Goal: Task Accomplishment & Management: Use online tool/utility

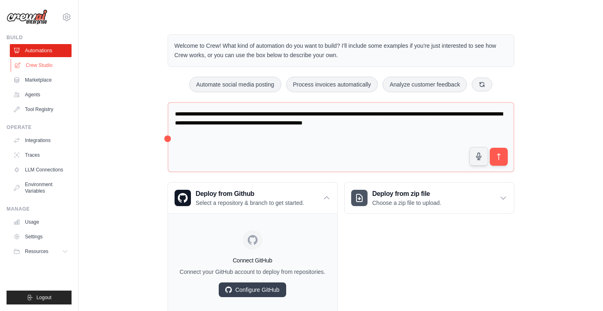
click at [49, 68] on link "Crew Studio" at bounding box center [42, 65] width 62 height 13
click at [53, 81] on link "Marketplace" at bounding box center [42, 80] width 62 height 13
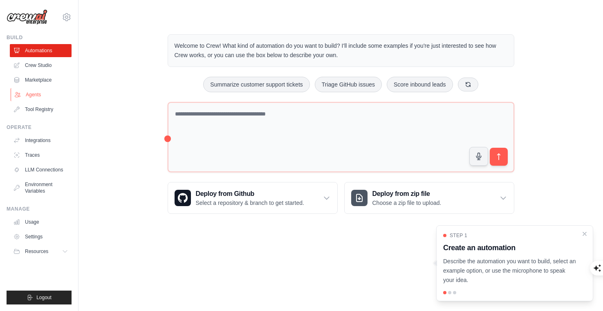
click at [25, 95] on link "Agents" at bounding box center [42, 94] width 62 height 13
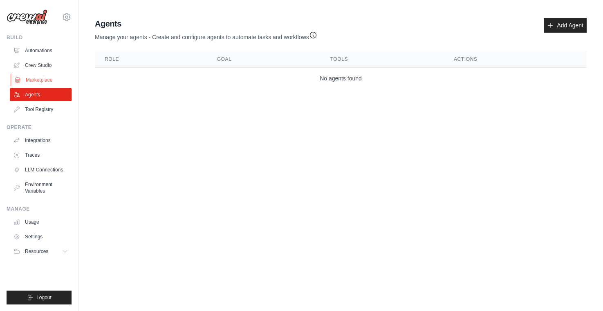
drag, startPoint x: 25, startPoint y: 95, endPoint x: 34, endPoint y: 78, distance: 19.4
click at [34, 78] on link "Marketplace" at bounding box center [42, 80] width 62 height 13
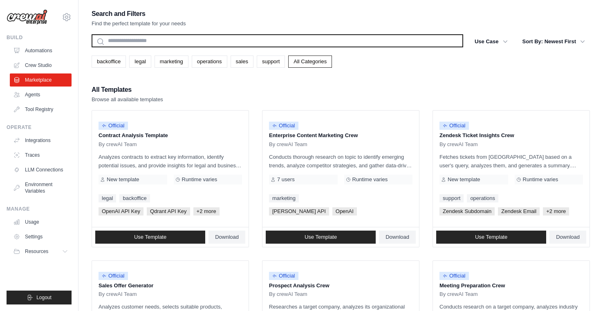
click at [169, 38] on input "text" at bounding box center [277, 40] width 371 height 13
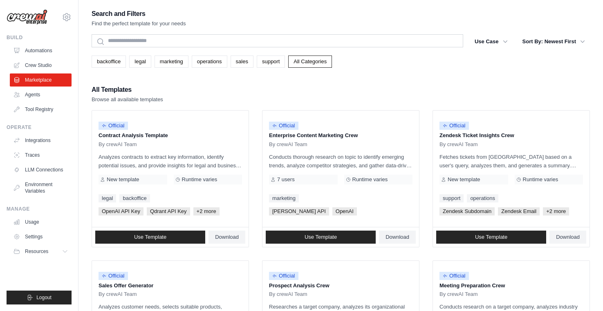
click at [265, 90] on div "All Templates Browse all available templates" at bounding box center [341, 94] width 498 height 20
click at [110, 62] on link "backoffice" at bounding box center [109, 62] width 34 height 12
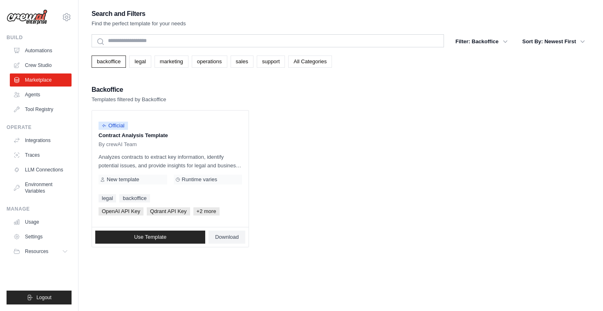
click at [543, 42] on button "Sort By: Newest First" at bounding box center [553, 41] width 72 height 15
click at [580, 40] on icon "button" at bounding box center [582, 41] width 8 height 8
click at [475, 107] on div "Backoffice Templates filtered by Backoffice Official Contract Analysis Template…" at bounding box center [341, 165] width 498 height 163
click at [504, 43] on icon "button" at bounding box center [505, 41] width 8 height 8
click at [141, 59] on link "legal" at bounding box center [140, 62] width 22 height 12
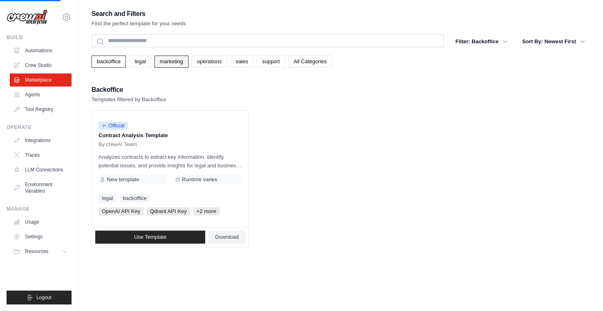
click at [176, 63] on link "marketing" at bounding box center [171, 62] width 34 height 12
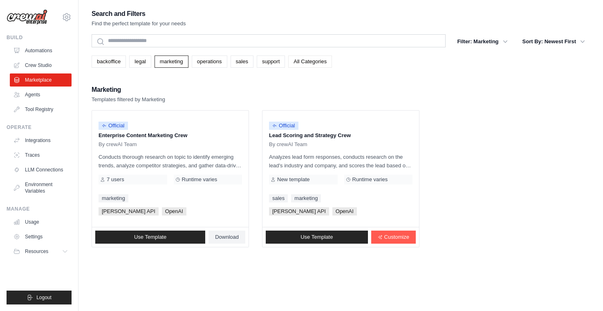
click at [303, 65] on link "All Categories" at bounding box center [310, 62] width 44 height 12
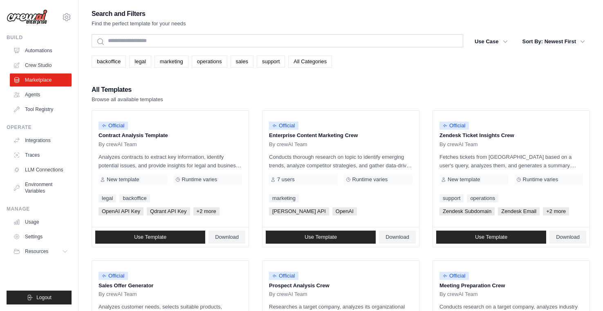
click at [309, 63] on link "All Categories" at bounding box center [310, 62] width 44 height 12
click at [583, 39] on icon "button" at bounding box center [582, 41] width 8 height 8
click at [508, 42] on icon "button" at bounding box center [505, 41] width 8 height 8
click at [491, 45] on button "Use Case" at bounding box center [491, 41] width 43 height 15
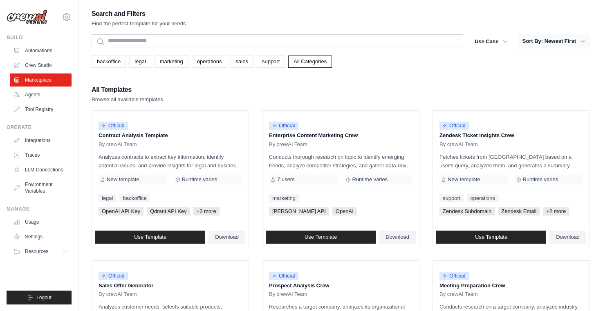
click at [558, 38] on button "Sort By: Newest First" at bounding box center [553, 41] width 72 height 15
click at [492, 41] on button "Use Case" at bounding box center [491, 41] width 43 height 15
click at [505, 38] on icon "button" at bounding box center [505, 41] width 8 height 8
click at [584, 41] on icon "button" at bounding box center [582, 41] width 8 height 8
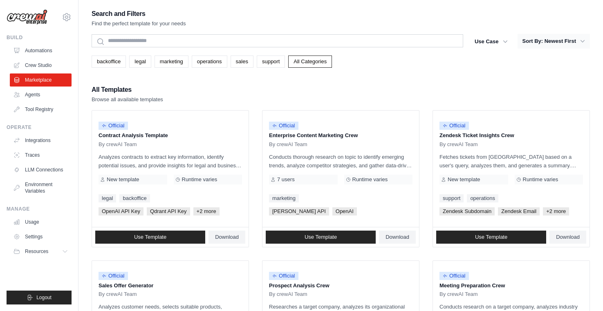
click at [565, 40] on button "Sort By: Newest First" at bounding box center [553, 41] width 72 height 15
click at [503, 40] on icon "button" at bounding box center [505, 41] width 4 height 2
click at [568, 41] on button "Sort By: Newest First" at bounding box center [553, 41] width 72 height 15
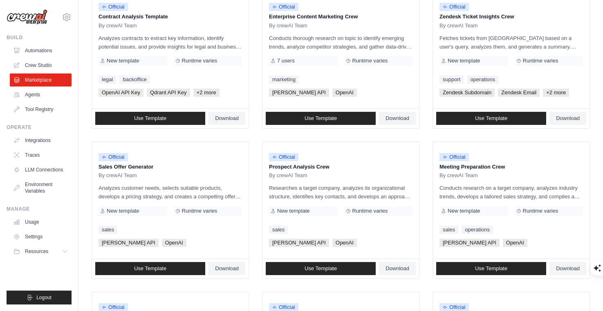
scroll to position [22, 0]
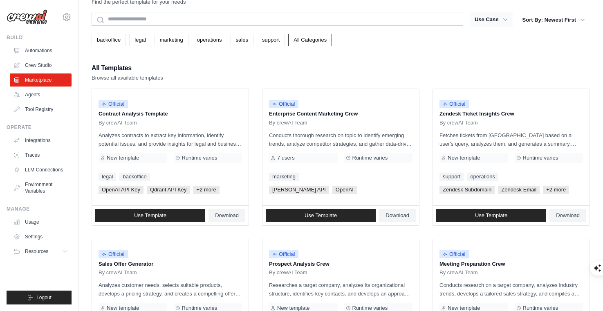
click at [501, 20] on icon "button" at bounding box center [505, 20] width 8 height 8
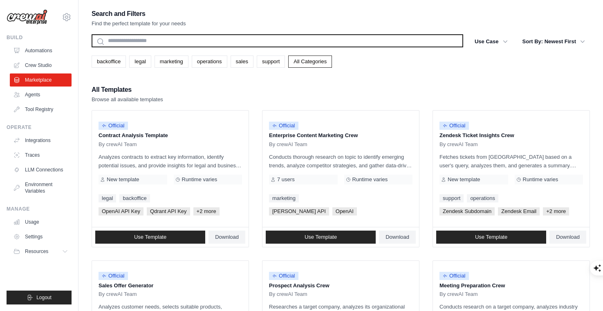
click at [136, 41] on input "text" at bounding box center [277, 40] width 371 height 13
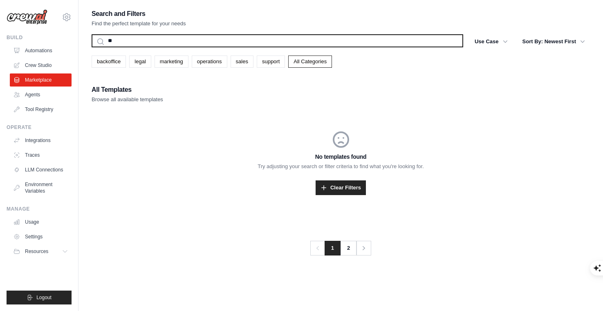
type input "*"
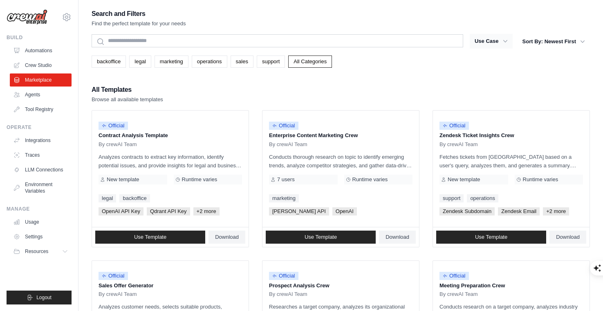
click at [501, 43] on icon "button" at bounding box center [505, 41] width 8 height 8
click at [571, 41] on button "Sort By: Newest First" at bounding box center [553, 41] width 72 height 15
click at [416, 85] on div "All Templates Browse all available templates" at bounding box center [341, 94] width 498 height 20
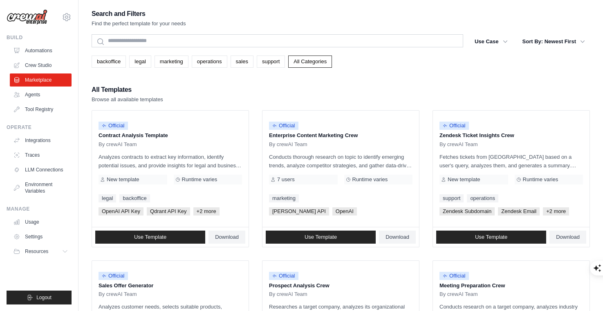
click at [40, 112] on link "Tool Registry" at bounding box center [42, 109] width 62 height 13
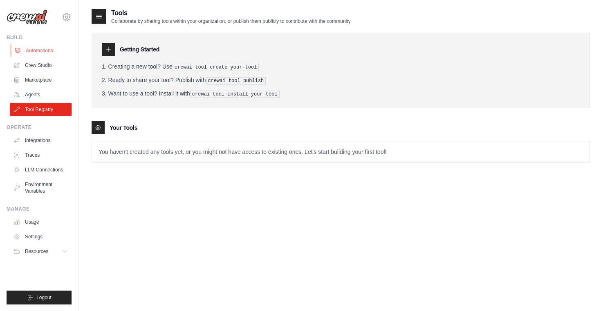
click at [37, 45] on link "Automations" at bounding box center [42, 50] width 62 height 13
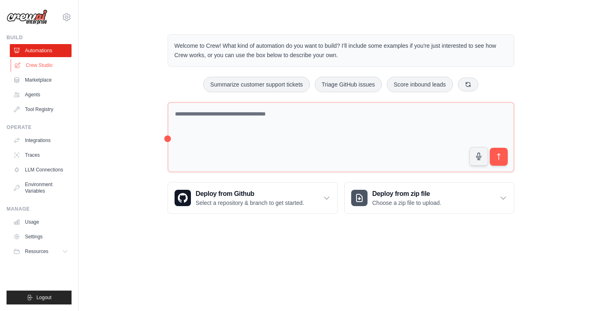
click at [36, 65] on link "Crew Studio" at bounding box center [42, 65] width 62 height 13
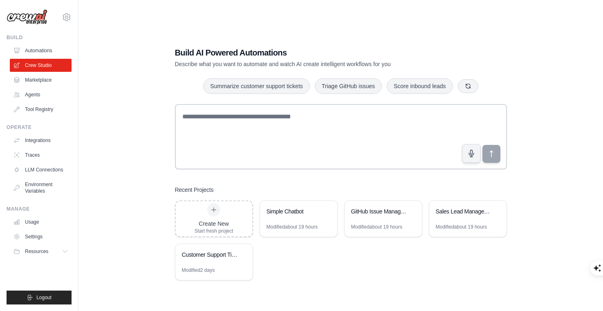
scroll to position [11, 0]
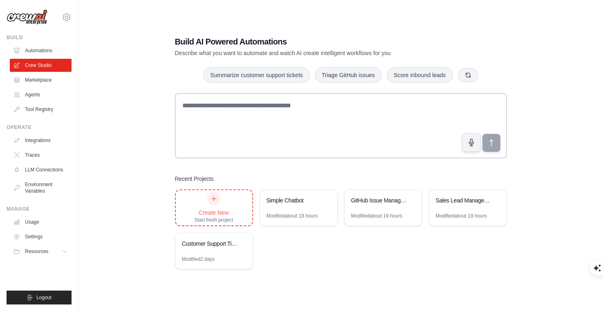
click at [221, 204] on div "Create New Start fresh project" at bounding box center [214, 207] width 39 height 31
click at [37, 82] on link "Marketplace" at bounding box center [42, 80] width 62 height 13
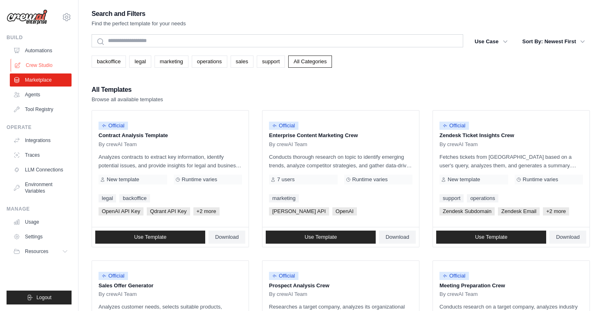
click at [36, 67] on link "Crew Studio" at bounding box center [42, 65] width 62 height 13
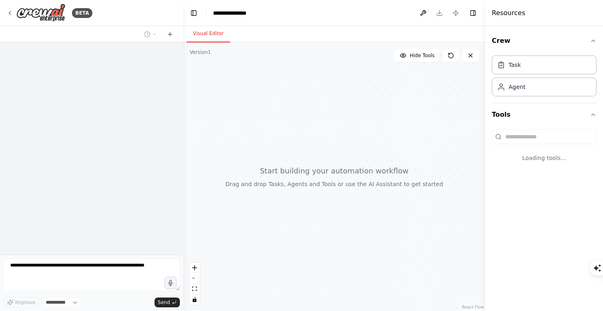
select select "****"
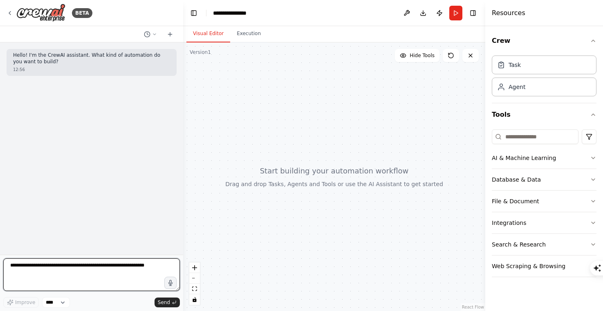
click at [100, 282] on textarea at bounding box center [91, 275] width 177 height 33
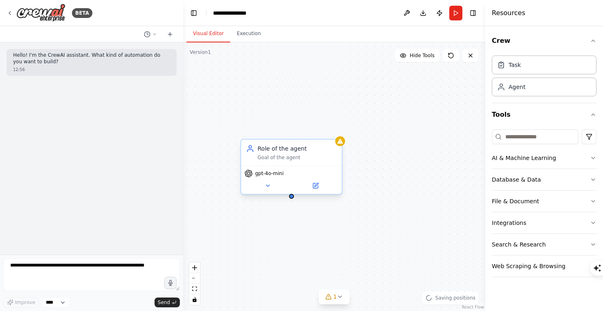
click at [265, 178] on div "gpt-4o-mini" at bounding box center [291, 180] width 101 height 28
click at [267, 183] on icon at bounding box center [267, 186] width 7 height 7
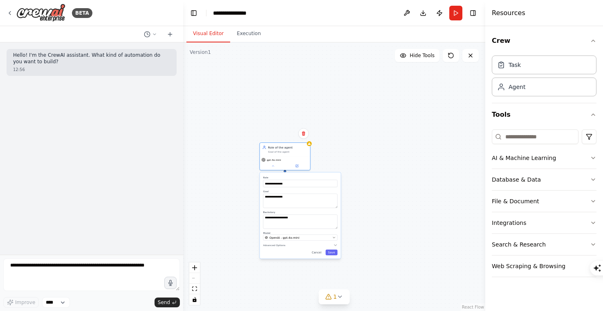
drag, startPoint x: 235, startPoint y: 250, endPoint x: 215, endPoint y: 153, distance: 98.9
click at [215, 153] on div "**********" at bounding box center [334, 177] width 302 height 269
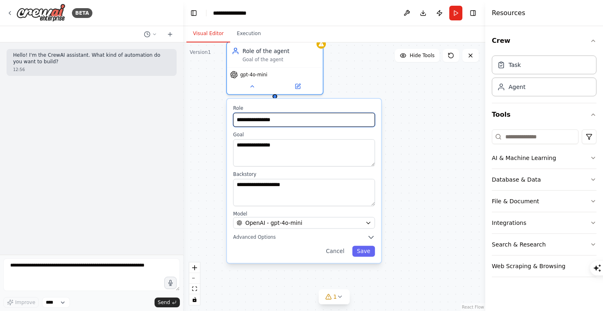
click at [264, 117] on input "**********" at bounding box center [304, 120] width 142 height 14
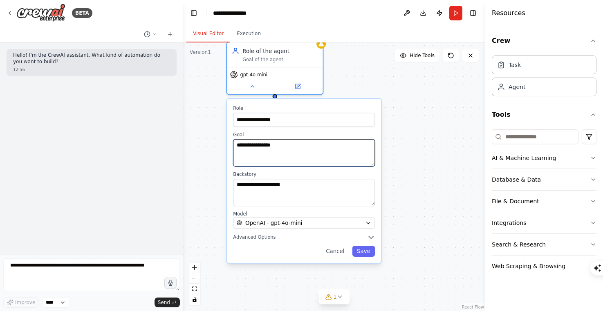
click at [255, 148] on textarea "**********" at bounding box center [304, 152] width 142 height 27
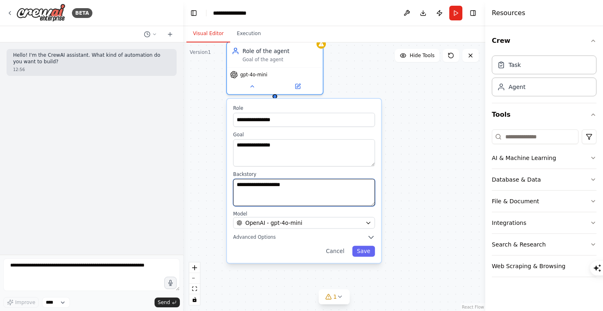
click at [252, 185] on textarea "**********" at bounding box center [304, 192] width 142 height 27
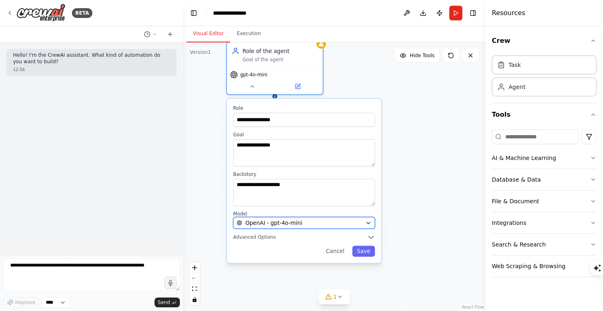
click at [291, 223] on span "OpenAI - gpt-4o-mini" at bounding box center [273, 223] width 57 height 8
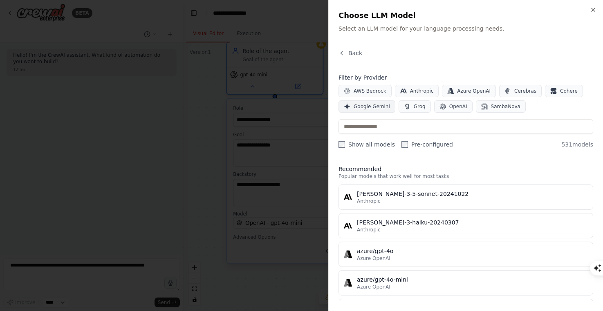
click at [367, 104] on span "Google Gemini" at bounding box center [372, 106] width 36 height 7
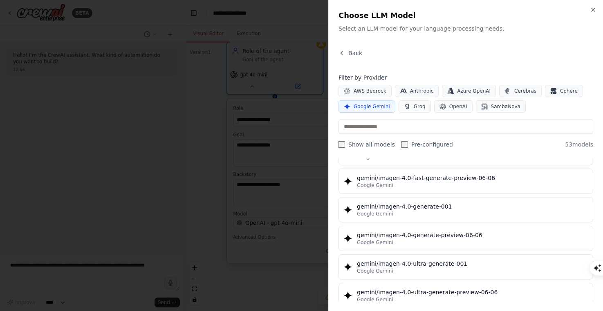
scroll to position [1403, 0]
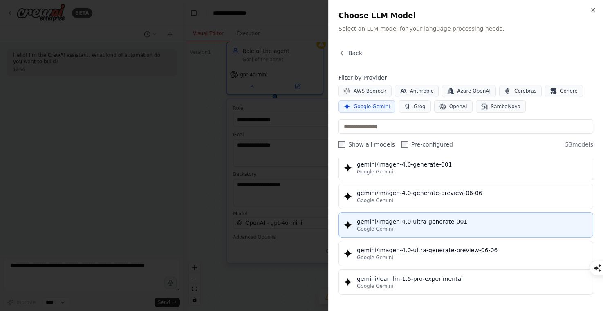
click at [425, 227] on div "Google Gemini" at bounding box center [472, 229] width 231 height 7
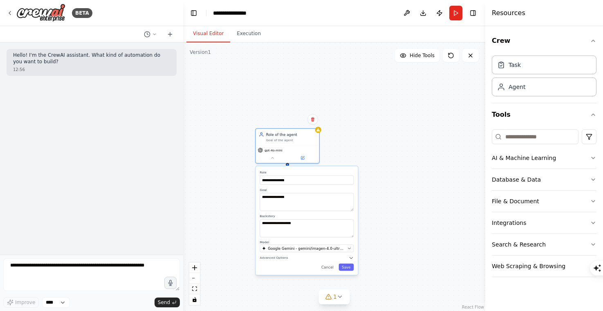
click at [348, 146] on div "**********" at bounding box center [334, 177] width 302 height 269
click at [378, 210] on div "**********" at bounding box center [334, 177] width 302 height 269
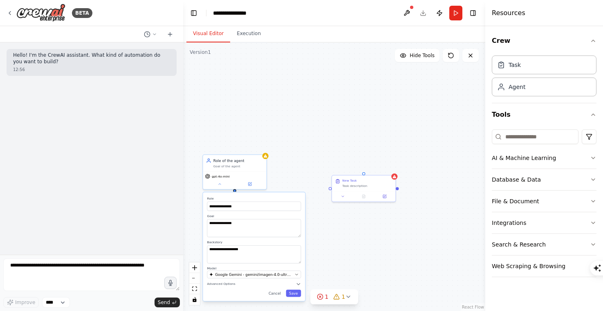
drag, startPoint x: 288, startPoint y: 165, endPoint x: 235, endPoint y: 192, distance: 59.2
click at [235, 192] on div "**********" at bounding box center [334, 177] width 302 height 269
drag, startPoint x: 235, startPoint y: 191, endPoint x: 331, endPoint y: 189, distance: 96.1
click at [331, 189] on div "**********" at bounding box center [261, 178] width 190 height 170
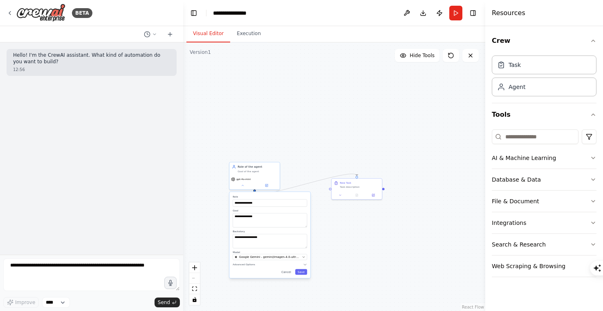
click at [379, 236] on div ".deletable-edge-delete-btn { width: 20px; height: 20px; border: 0px solid #ffff…" at bounding box center [334, 177] width 302 height 269
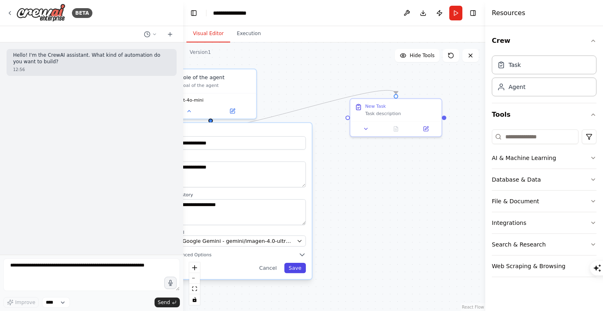
click at [290, 271] on button "Save" at bounding box center [295, 268] width 22 height 10
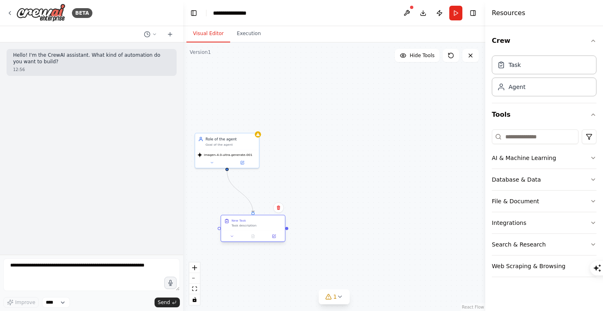
drag, startPoint x: 359, startPoint y: 167, endPoint x: 255, endPoint y: 233, distance: 122.8
click at [255, 233] on div "New Task Task description" at bounding box center [252, 228] width 65 height 27
click at [307, 125] on div ".deletable-edge-delete-btn { width: 20px; height: 20px; border: 0px solid #ffff…" at bounding box center [334, 177] width 302 height 269
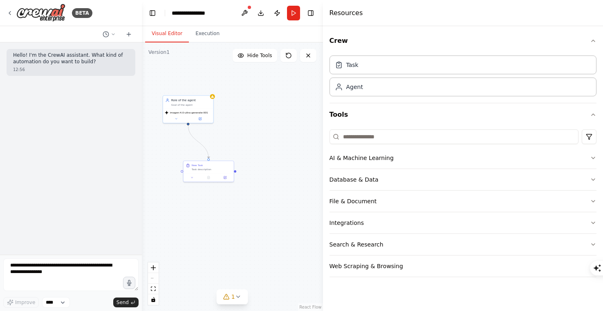
drag, startPoint x: 486, startPoint y: 105, endPoint x: -7, endPoint y: 201, distance: 501.7
click at [0, 201] on html "**********" at bounding box center [301, 313] width 603 height 626
drag, startPoint x: 322, startPoint y: 130, endPoint x: 89, endPoint y: 179, distance: 238.4
click at [89, 179] on div "**********" at bounding box center [301, 155] width 603 height 311
click at [239, 201] on div ".deletable-edge-delete-btn { width: 20px; height: 20px; border: 0px solid #ffff…" at bounding box center [232, 177] width 181 height 269
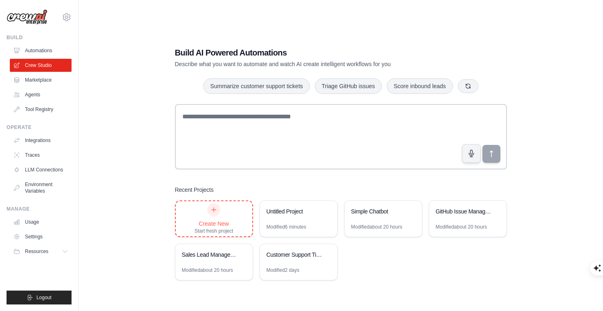
click at [211, 215] on div at bounding box center [213, 210] width 13 height 13
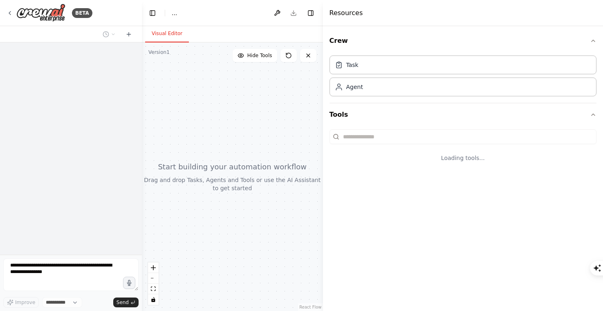
select select "****"
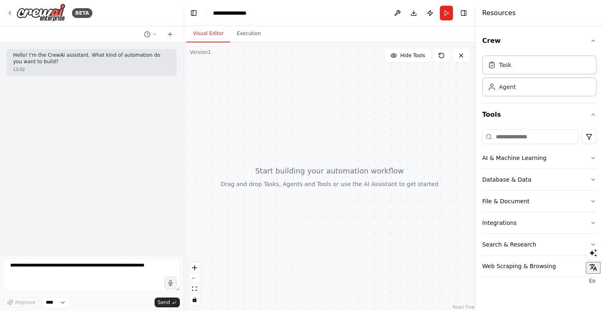
drag, startPoint x: 324, startPoint y: 130, endPoint x: 503, endPoint y: 123, distance: 179.5
click at [479, 123] on div at bounding box center [477, 155] width 3 height 311
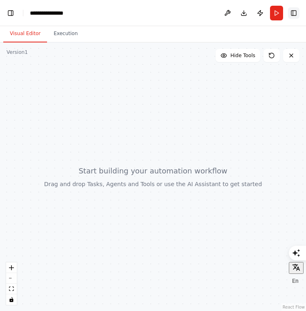
click at [290, 9] on button "Toggle Right Sidebar" at bounding box center [293, 12] width 11 height 11
click at [294, 13] on button "Toggle Right Sidebar" at bounding box center [293, 12] width 11 height 11
click at [11, 12] on button "Toggle Left Sidebar" at bounding box center [10, 12] width 11 height 11
click at [44, 181] on div at bounding box center [153, 177] width 306 height 269
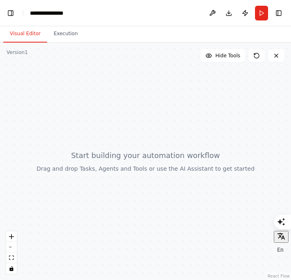
click at [12, 11] on button "Toggle Left Sidebar" at bounding box center [10, 12] width 11 height 11
click at [276, 10] on button "Toggle Right Sidebar" at bounding box center [278, 12] width 11 height 11
click at [103, 124] on div at bounding box center [145, 161] width 291 height 237
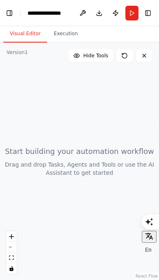
click at [96, 55] on span "Hide Tools" at bounding box center [95, 55] width 25 height 7
click at [96, 55] on span "Show Tools" at bounding box center [94, 55] width 27 height 7
click at [65, 32] on button "Execution" at bounding box center [65, 33] width 37 height 17
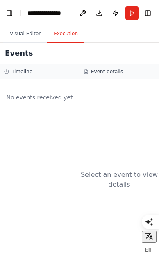
click at [28, 36] on button "Visual Editor" at bounding box center [25, 33] width 44 height 17
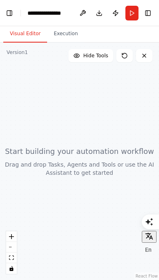
click at [6, 12] on button "Toggle Left Sidebar" at bounding box center [9, 12] width 9 height 11
click at [148, 12] on button "Toggle Right Sidebar" at bounding box center [147, 12] width 9 height 11
click at [11, 258] on icon "fit view" at bounding box center [11, 257] width 5 height 4
click at [79, 168] on div at bounding box center [79, 161] width 159 height 237
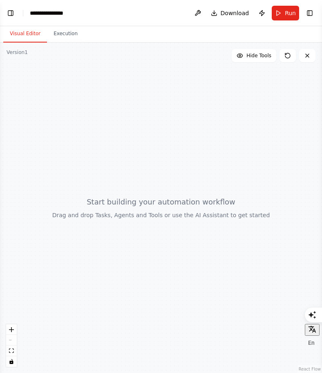
select select "****"
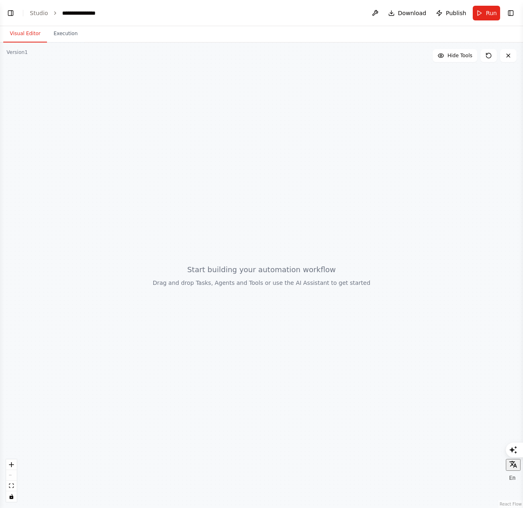
click at [510, 12] on button "Toggle Right Sidebar" at bounding box center [510, 12] width 11 height 11
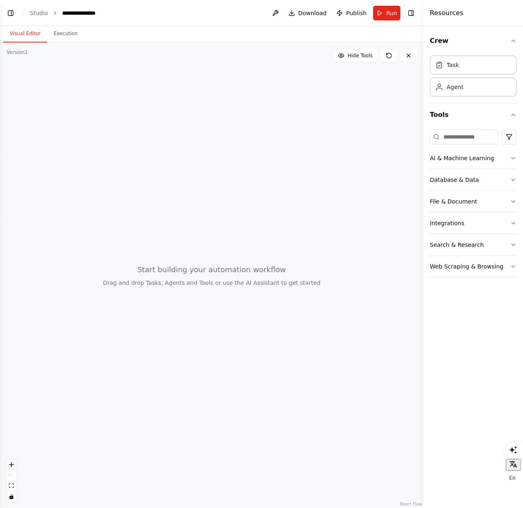
click at [11, 12] on button "Toggle Left Sidebar" at bounding box center [10, 12] width 11 height 11
